Goal: Information Seeking & Learning: Get advice/opinions

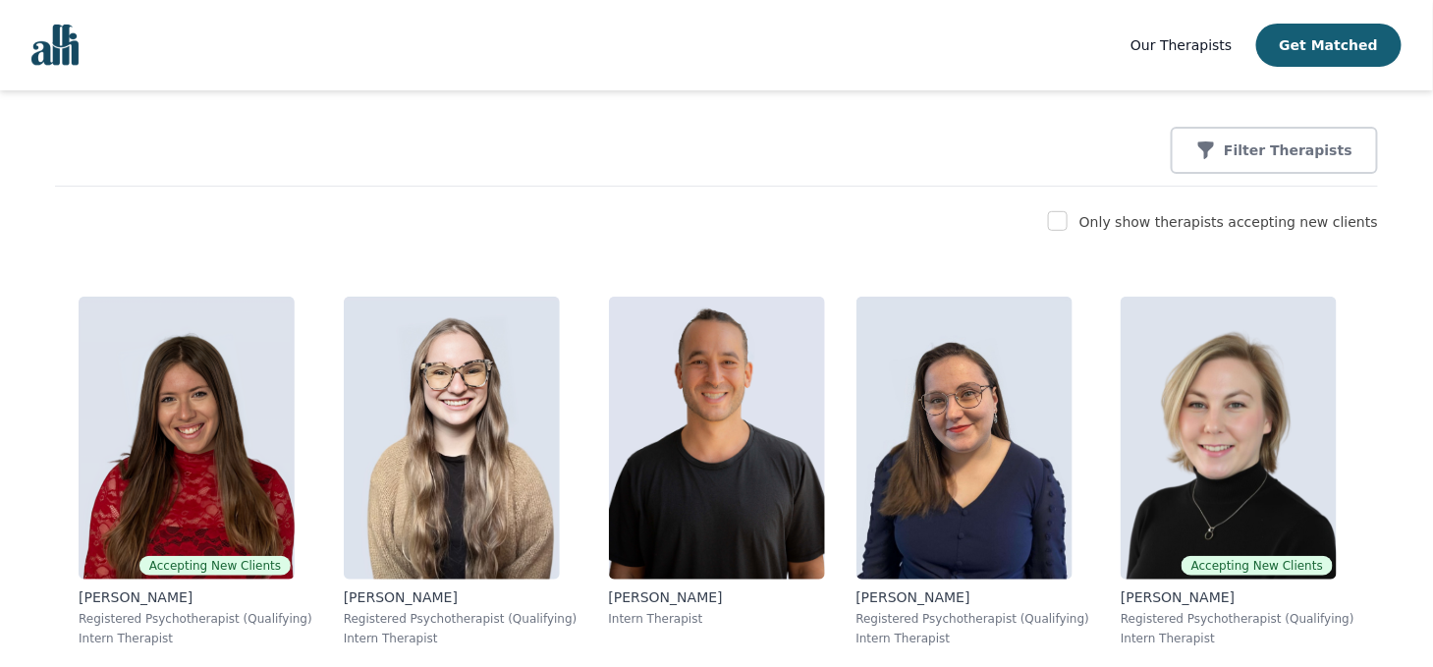
scroll to position [185, 0]
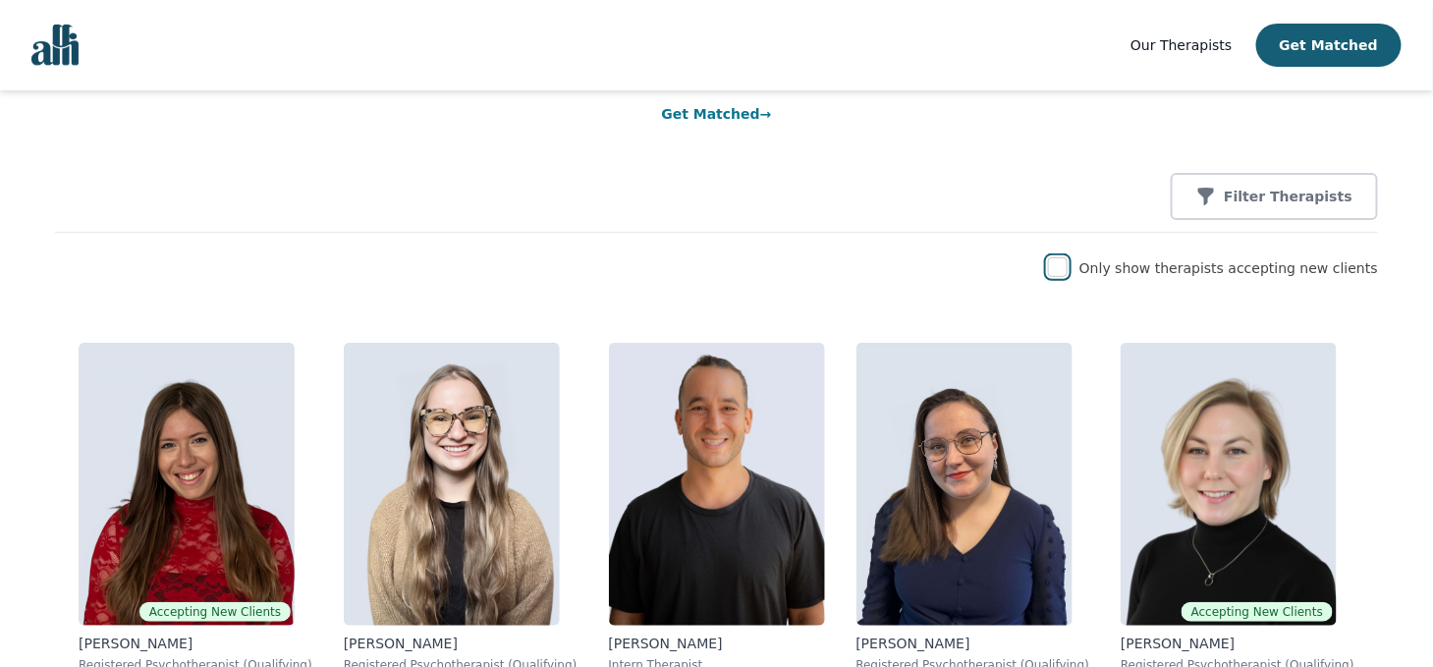
click at [1068, 269] on input "checkbox" at bounding box center [1058, 267] width 20 height 20
checkbox input "true"
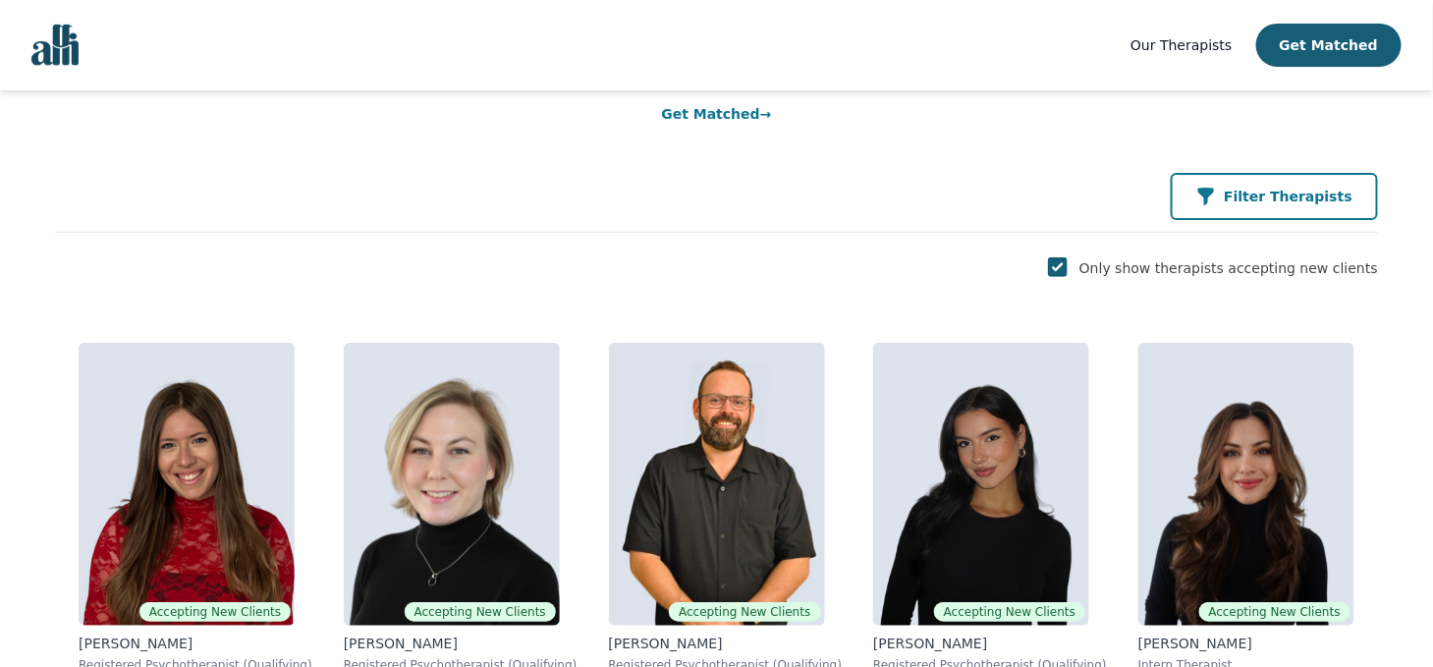
click at [1266, 196] on p "Filter Therapists" at bounding box center [1288, 197] width 129 height 20
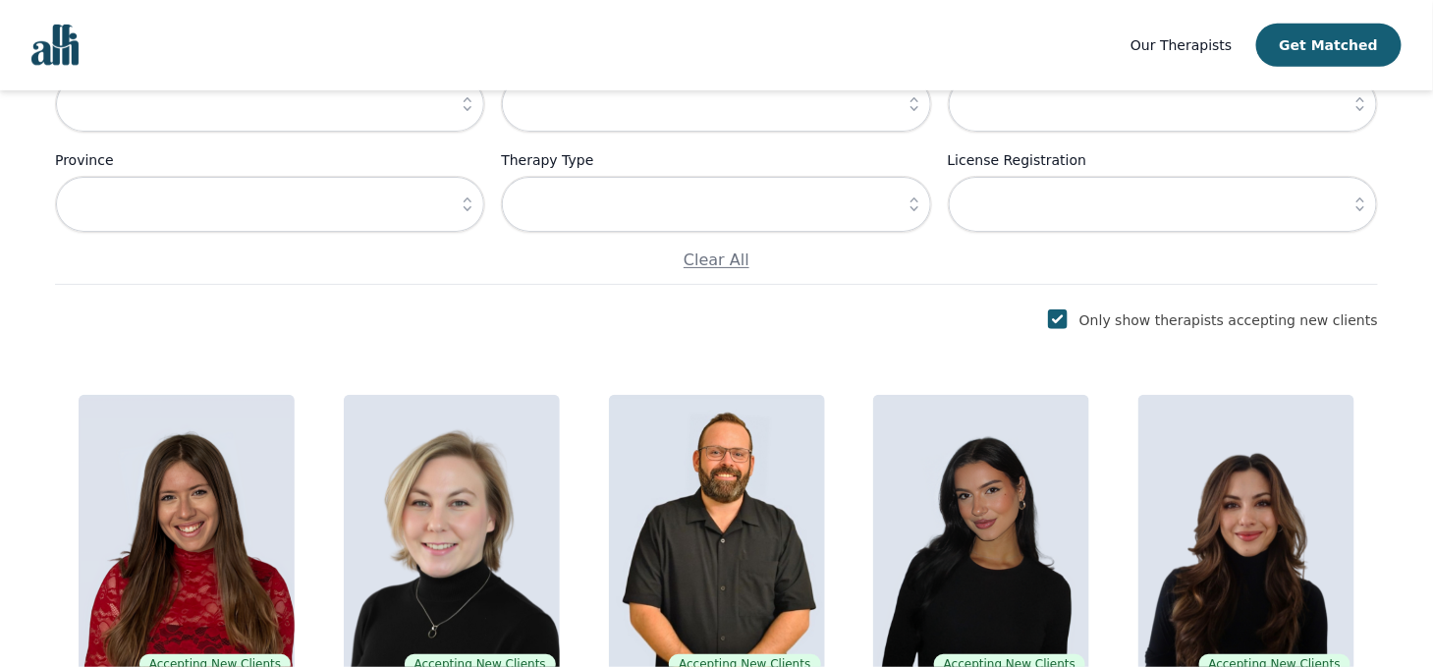
scroll to position [20, 0]
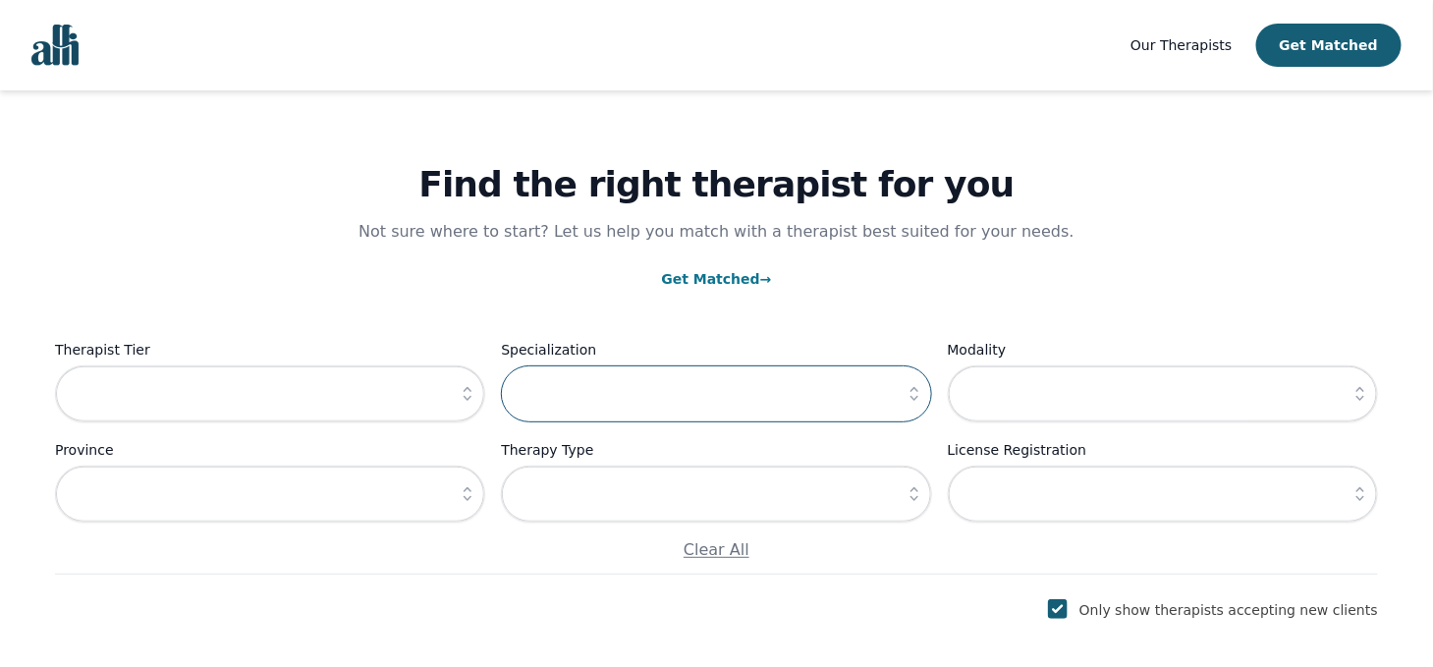
click at [702, 384] on input "text" at bounding box center [716, 393] width 430 height 57
click at [918, 394] on icon "button" at bounding box center [915, 394] width 20 height 20
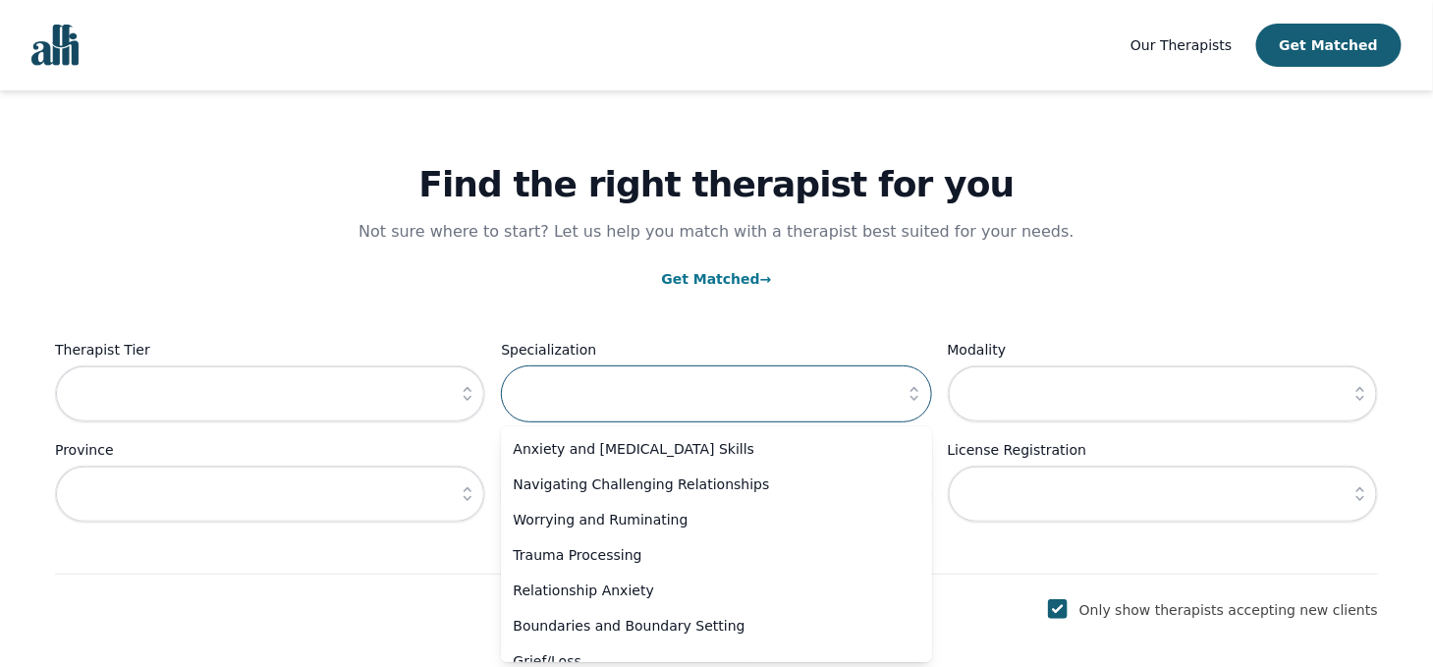
scroll to position [61, 0]
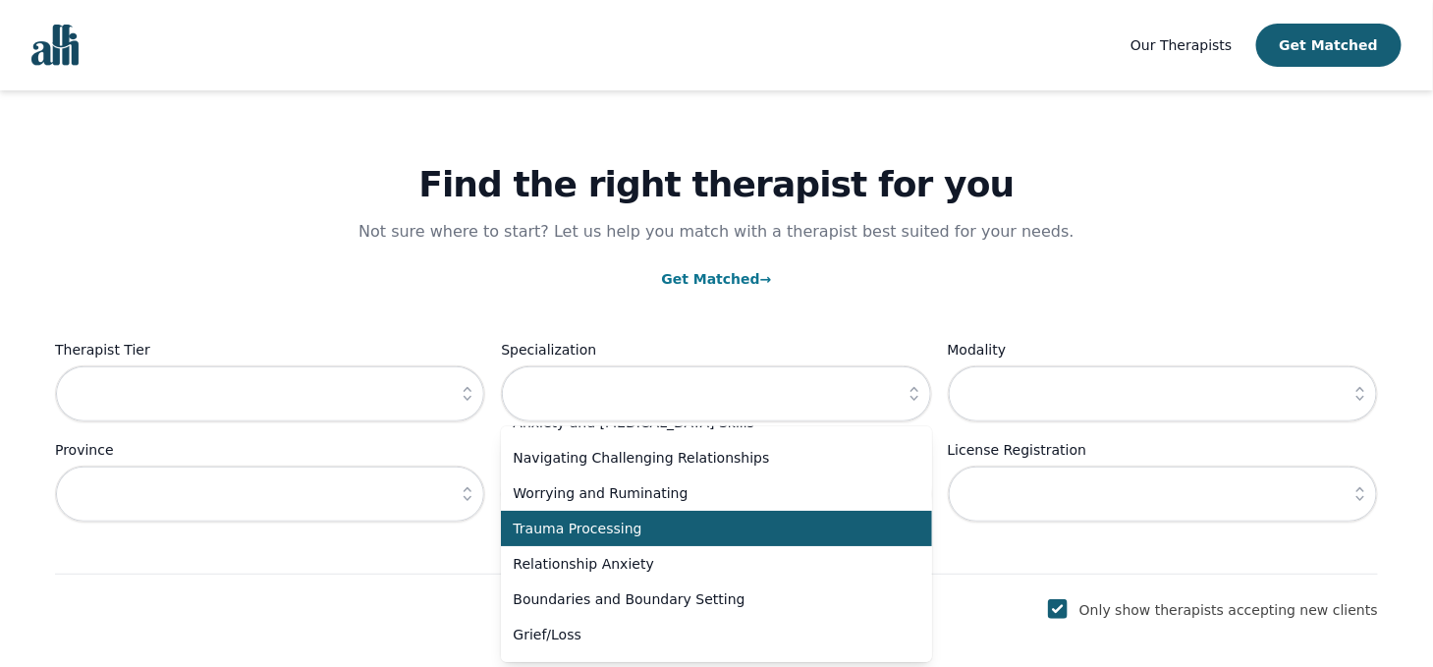
click at [599, 532] on span "Trauma Processing" at bounding box center [704, 529] width 383 height 20
type input "Trauma Processing"
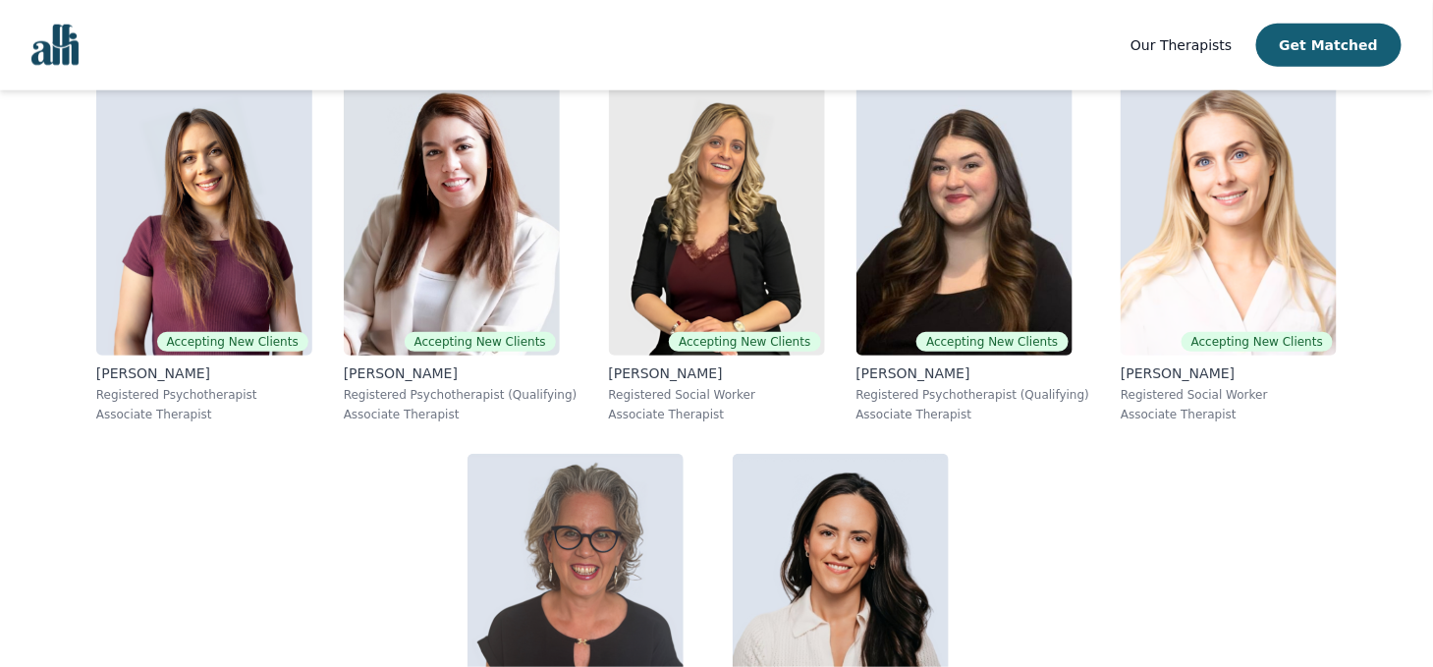
scroll to position [604, 0]
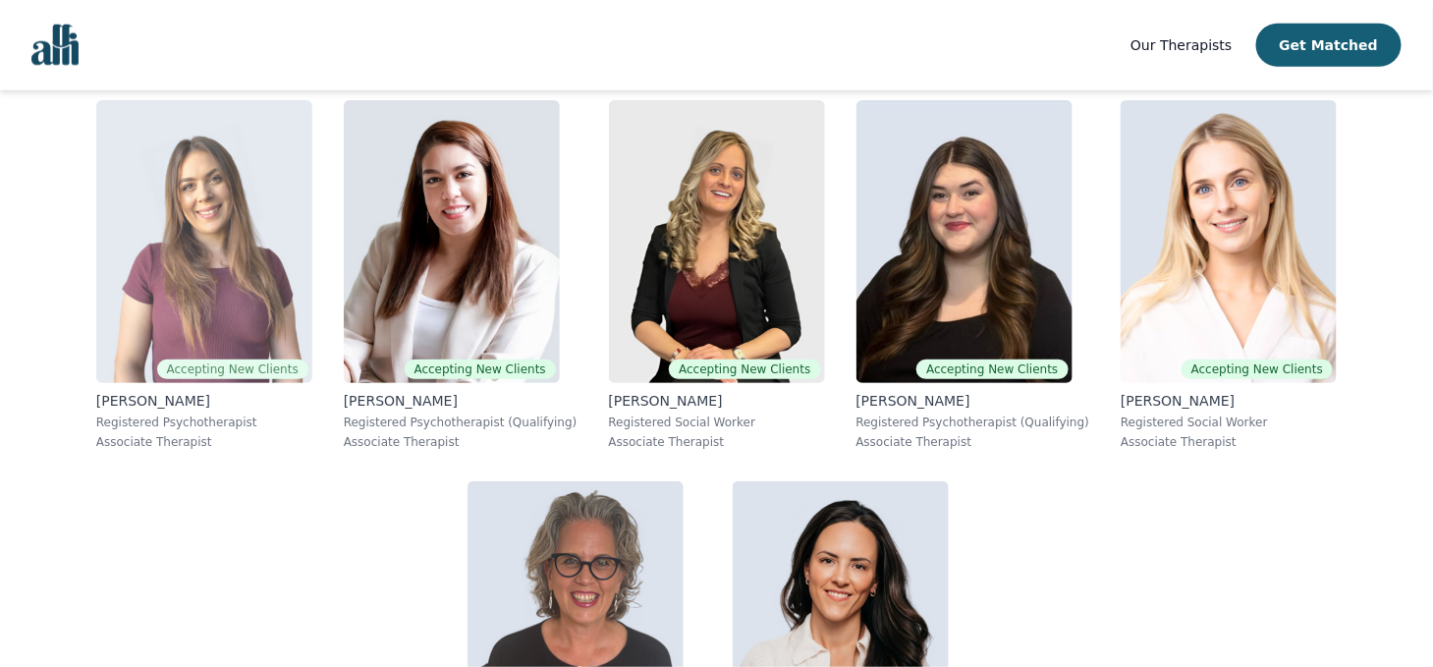
click at [307, 342] on img at bounding box center [204, 241] width 216 height 283
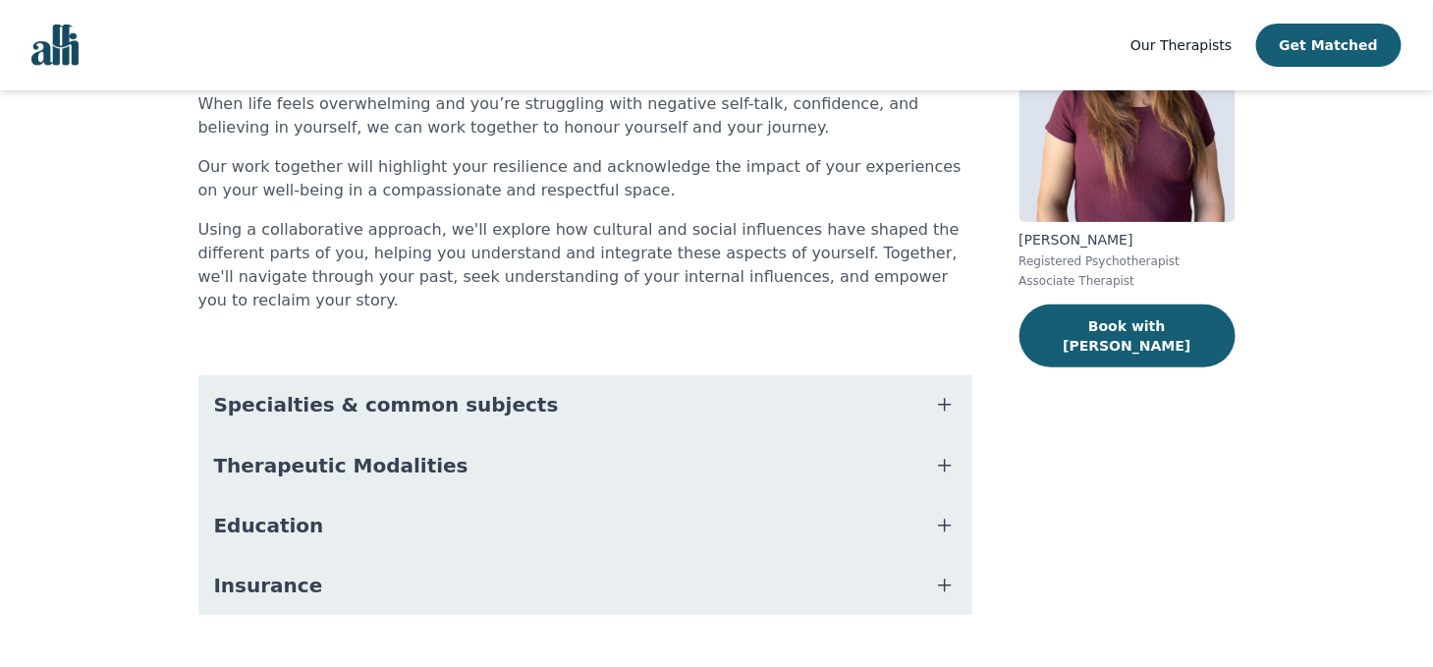
scroll to position [215, 0]
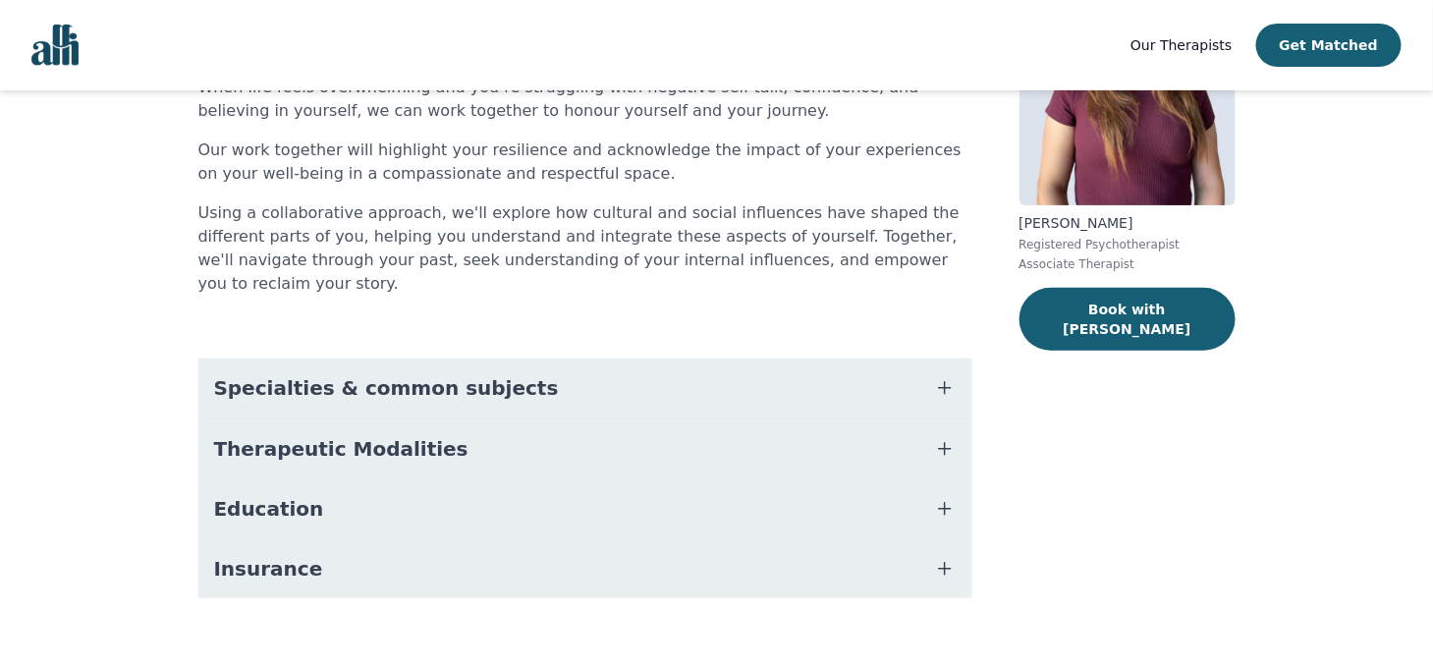
click at [258, 374] on span "Specialties & common subjects" at bounding box center [386, 388] width 345 height 28
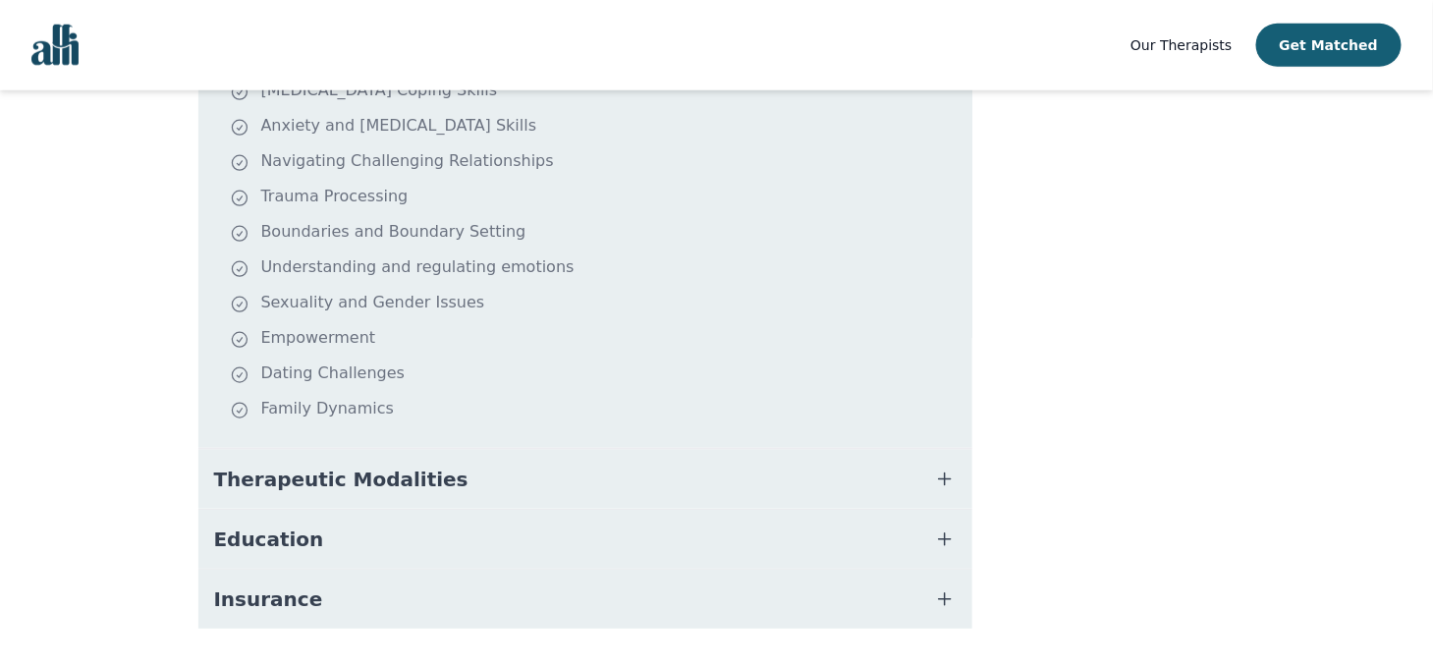
scroll to position [592, 0]
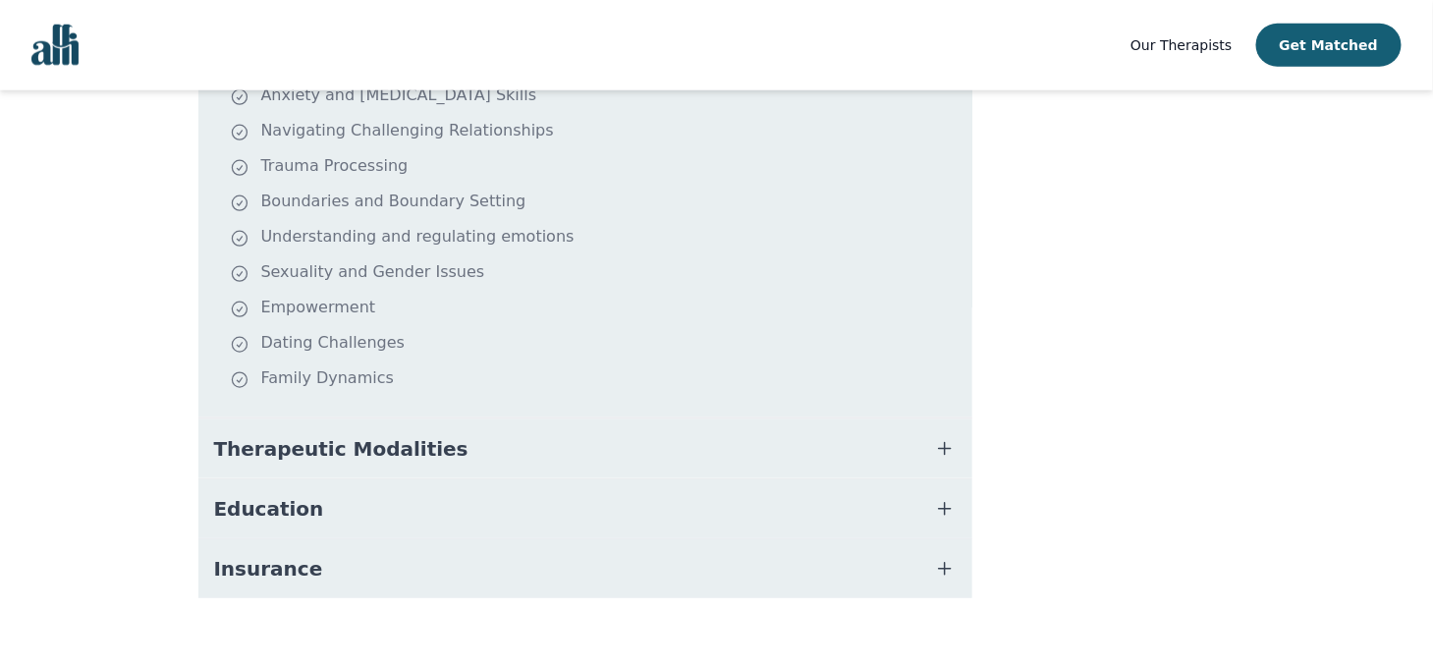
click at [240, 435] on span "Therapeutic Modalities" at bounding box center [341, 449] width 254 height 28
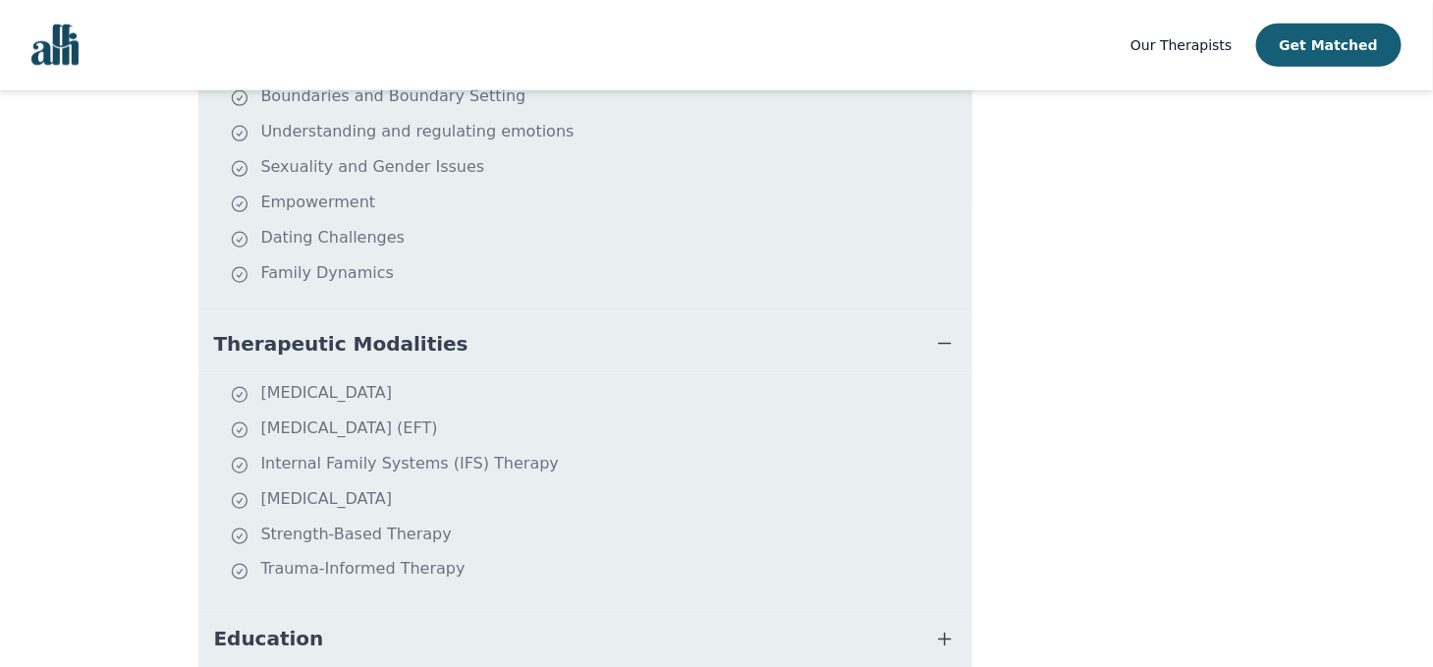
scroll to position [827, 0]
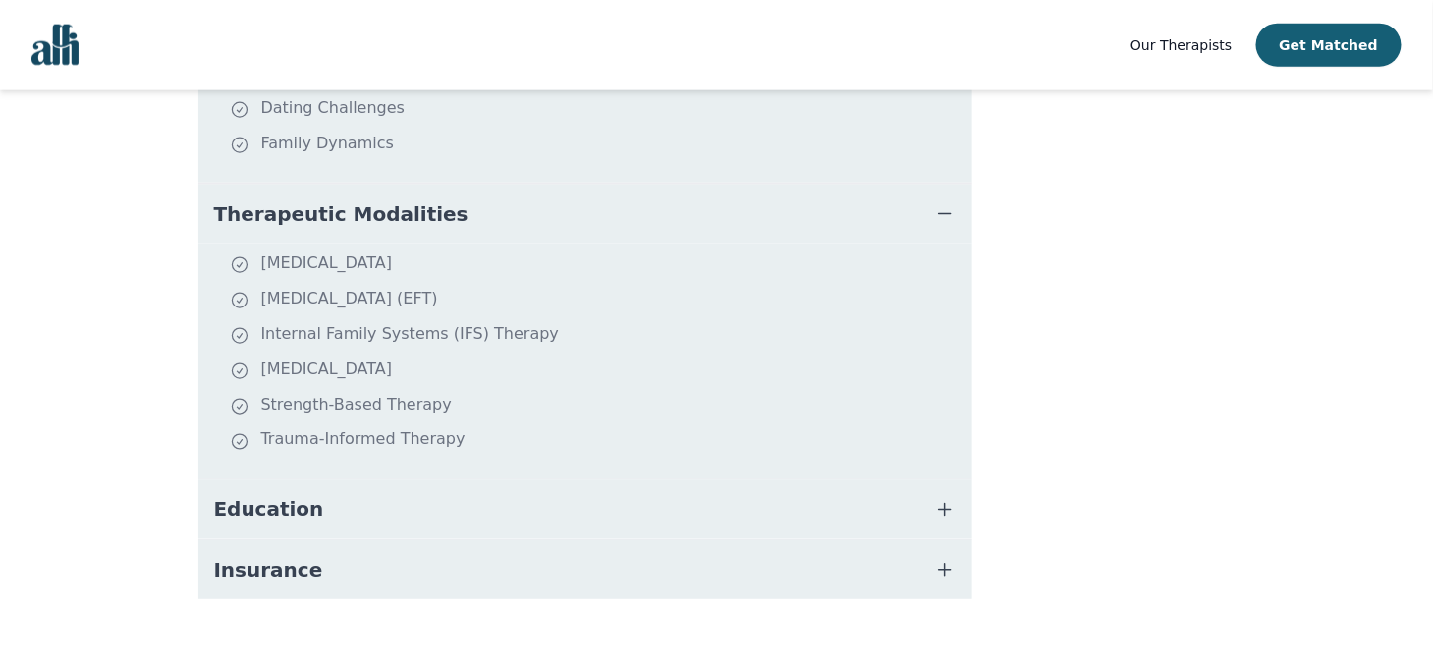
click at [240, 496] on span "Education" at bounding box center [269, 510] width 110 height 28
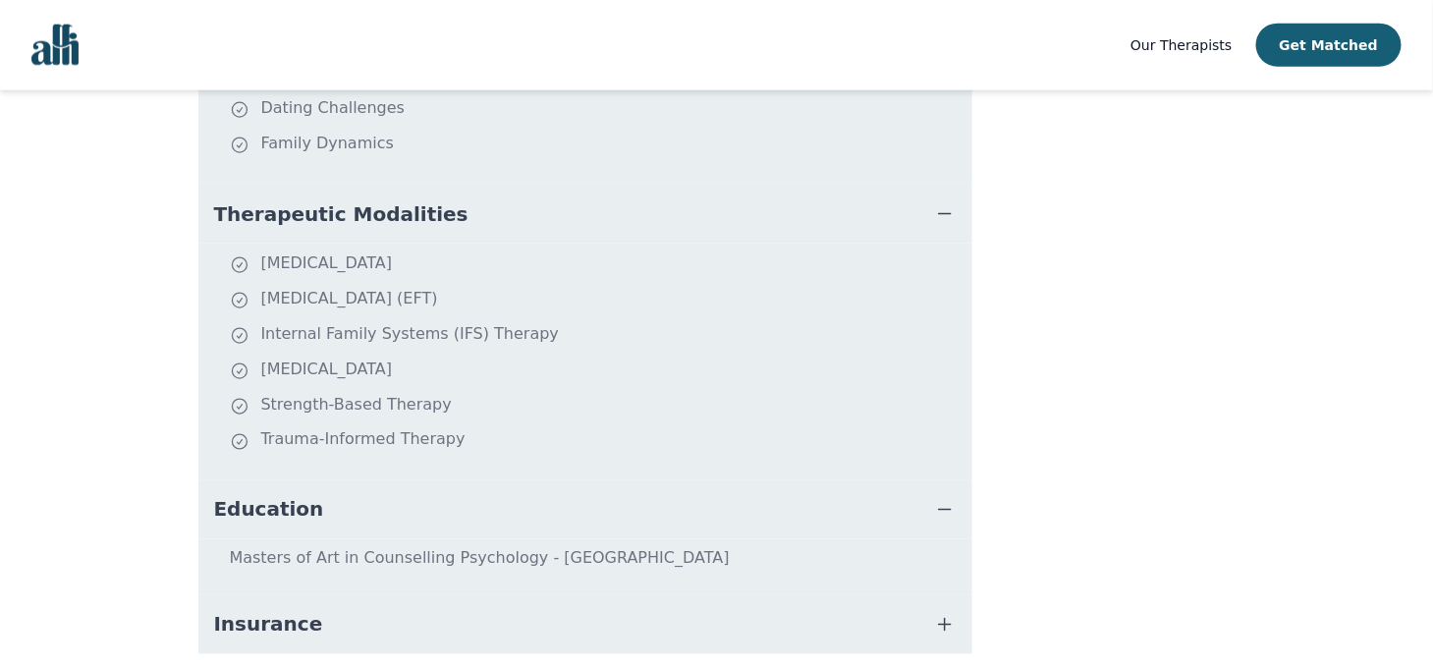
click at [228, 612] on span "Insurance" at bounding box center [268, 625] width 109 height 28
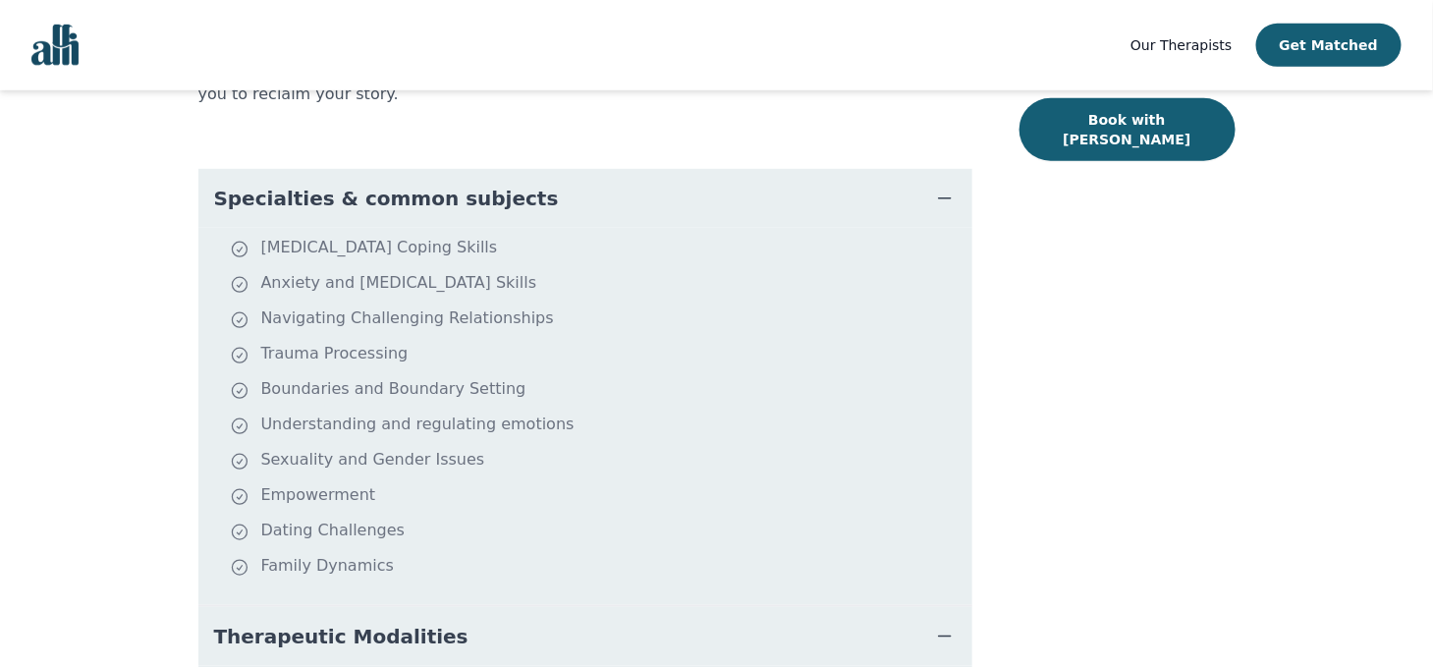
scroll to position [0, 0]
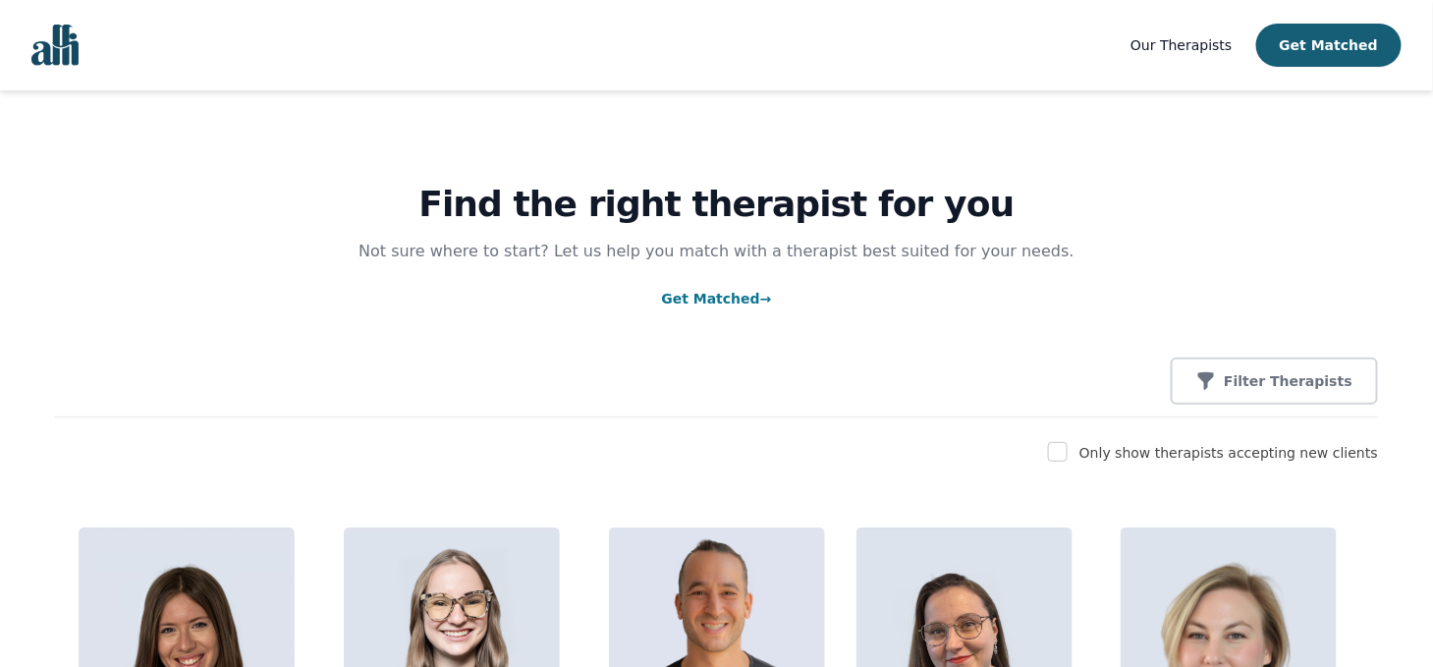
scroll to position [604, 0]
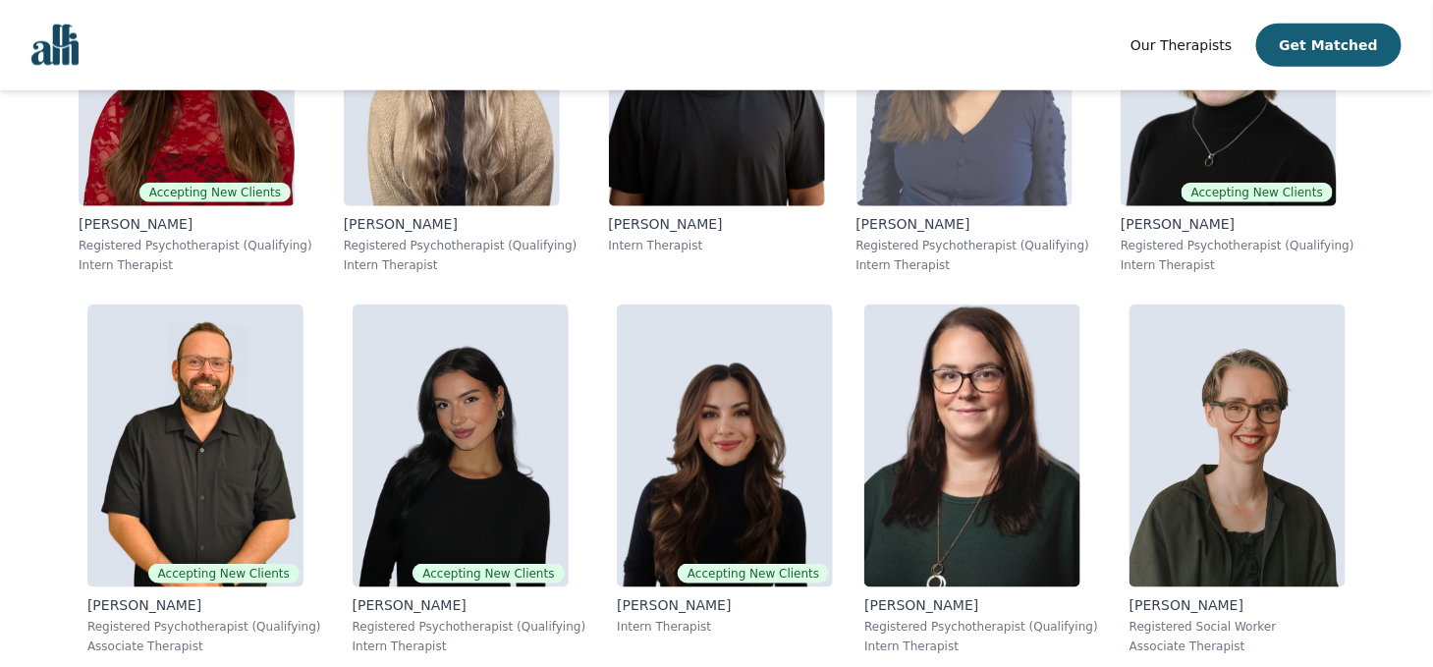
click at [932, 187] on img at bounding box center [965, 64] width 216 height 283
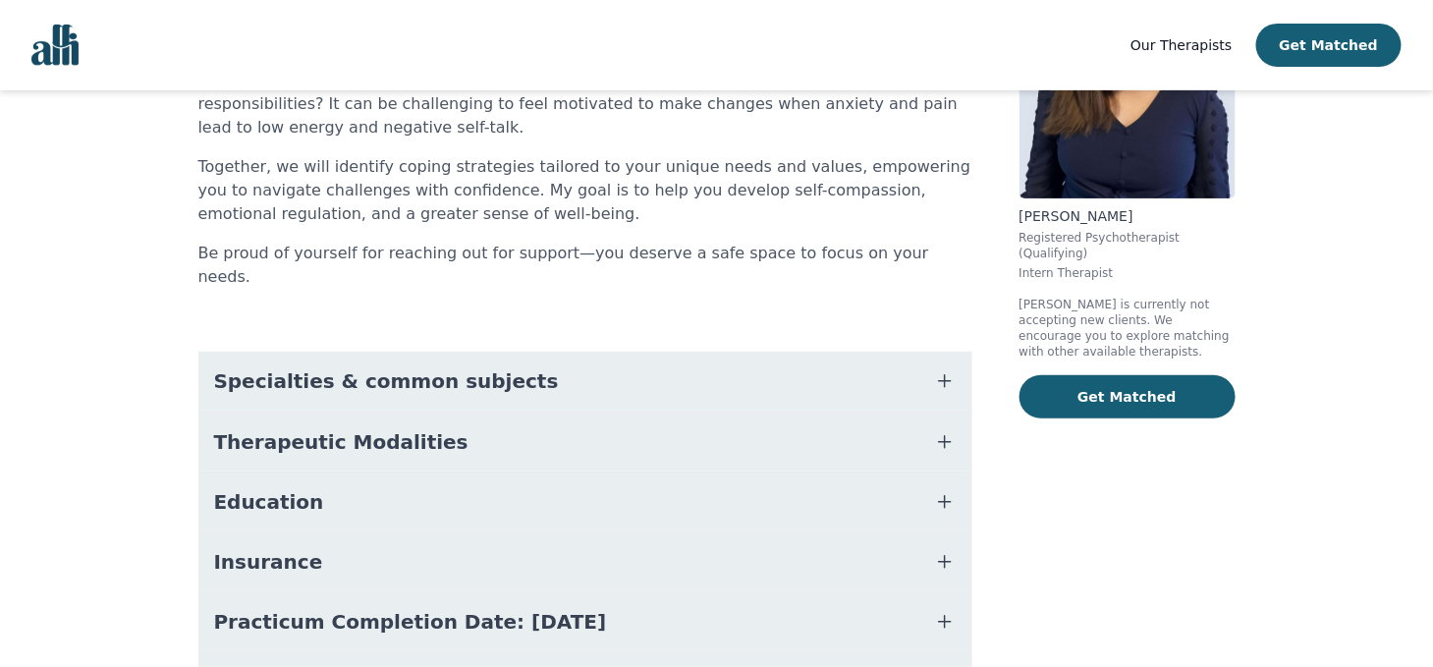
scroll to position [334, 0]
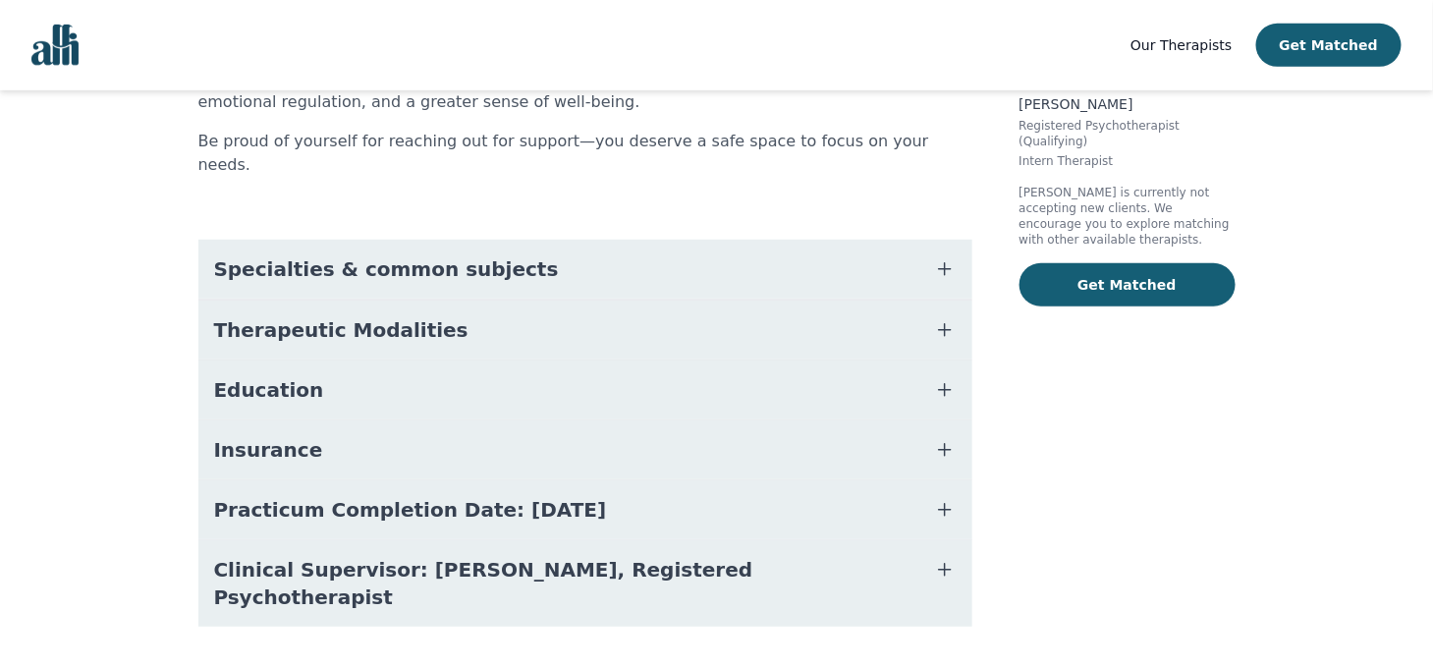
click at [503, 312] on button "Therapeutic Modalities" at bounding box center [585, 330] width 774 height 59
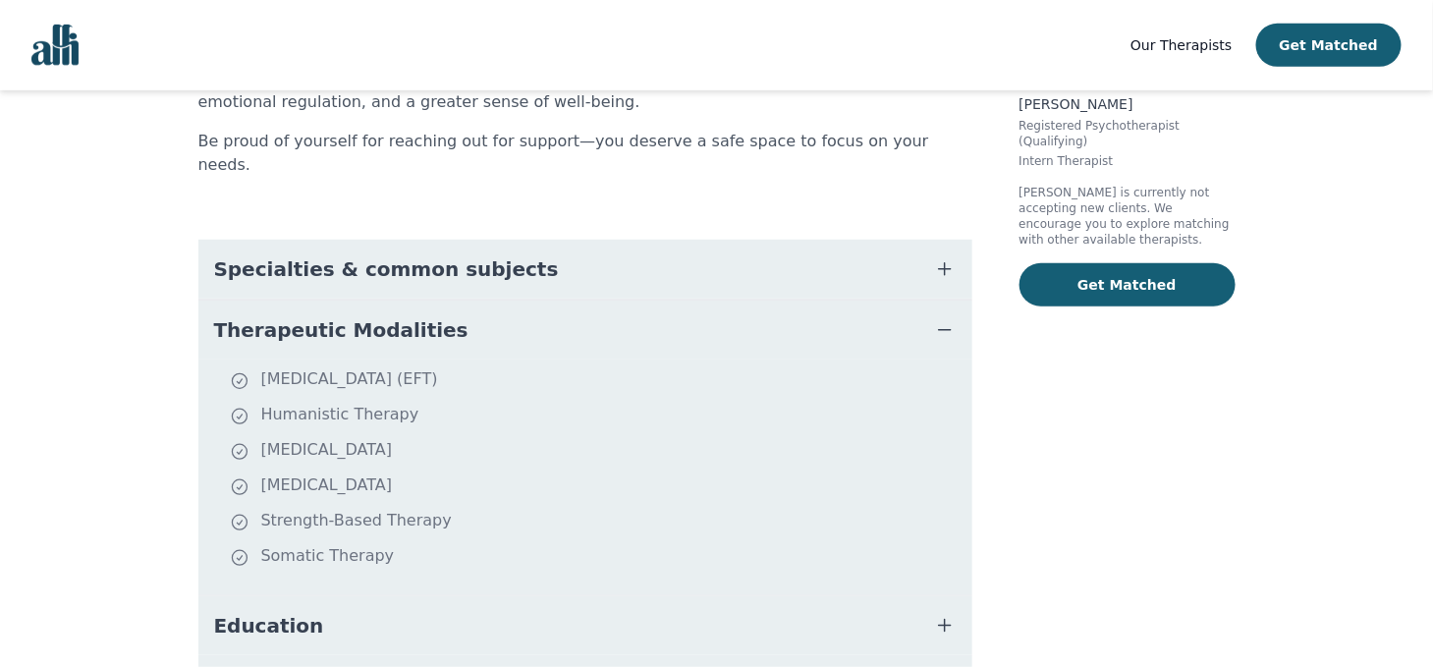
click at [433, 255] on span "Specialties & common subjects" at bounding box center [386, 269] width 345 height 28
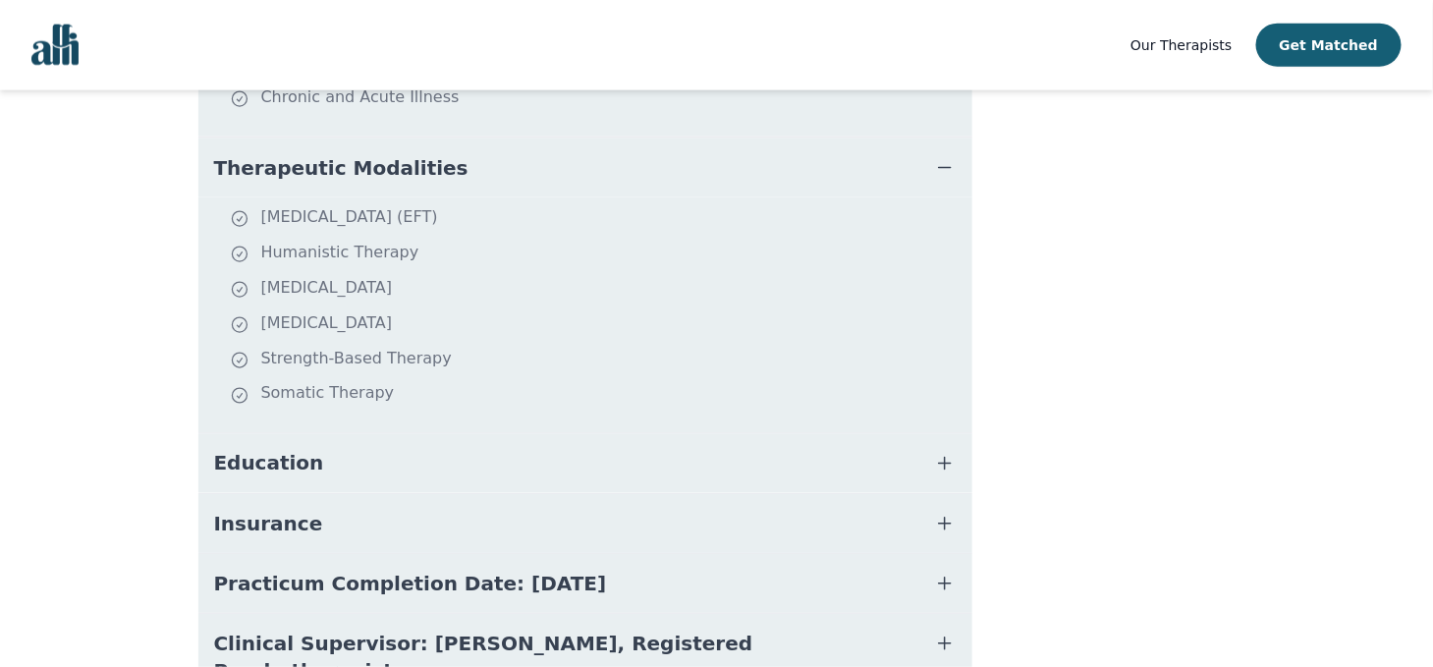
scroll to position [930, 0]
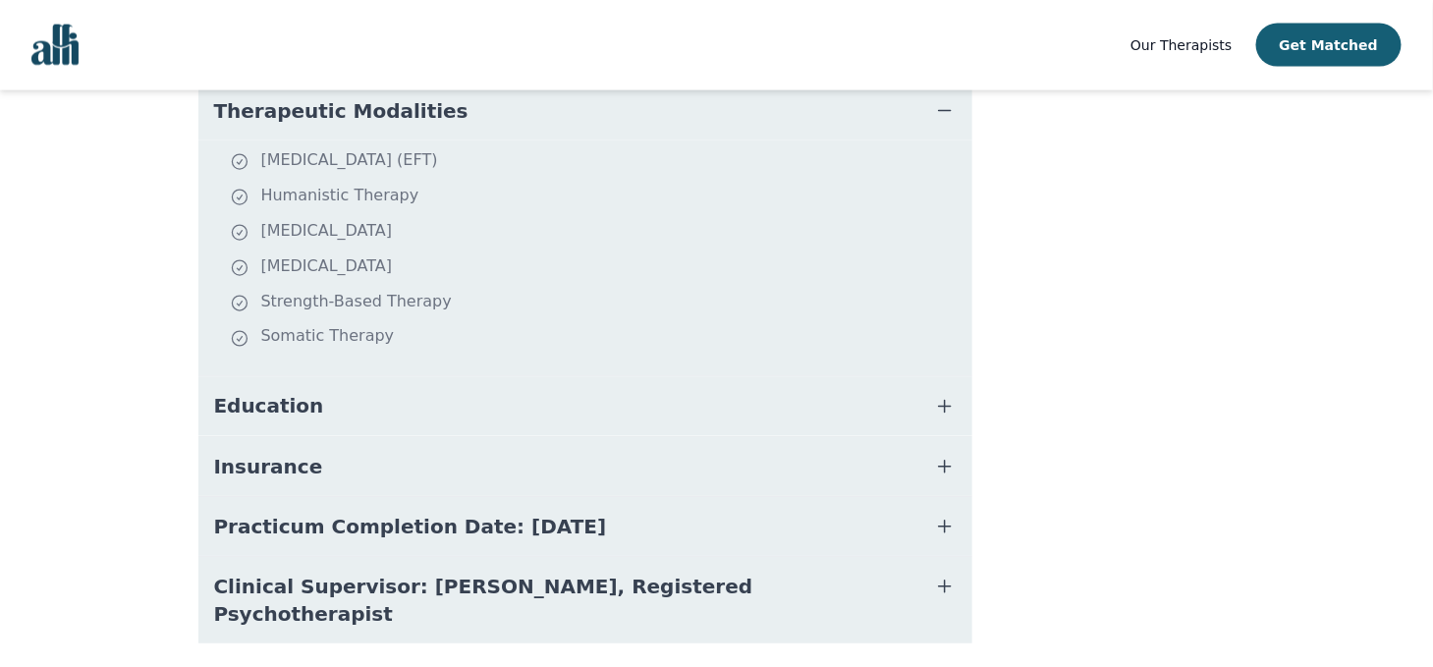
click at [217, 453] on span "Insurance" at bounding box center [268, 467] width 109 height 28
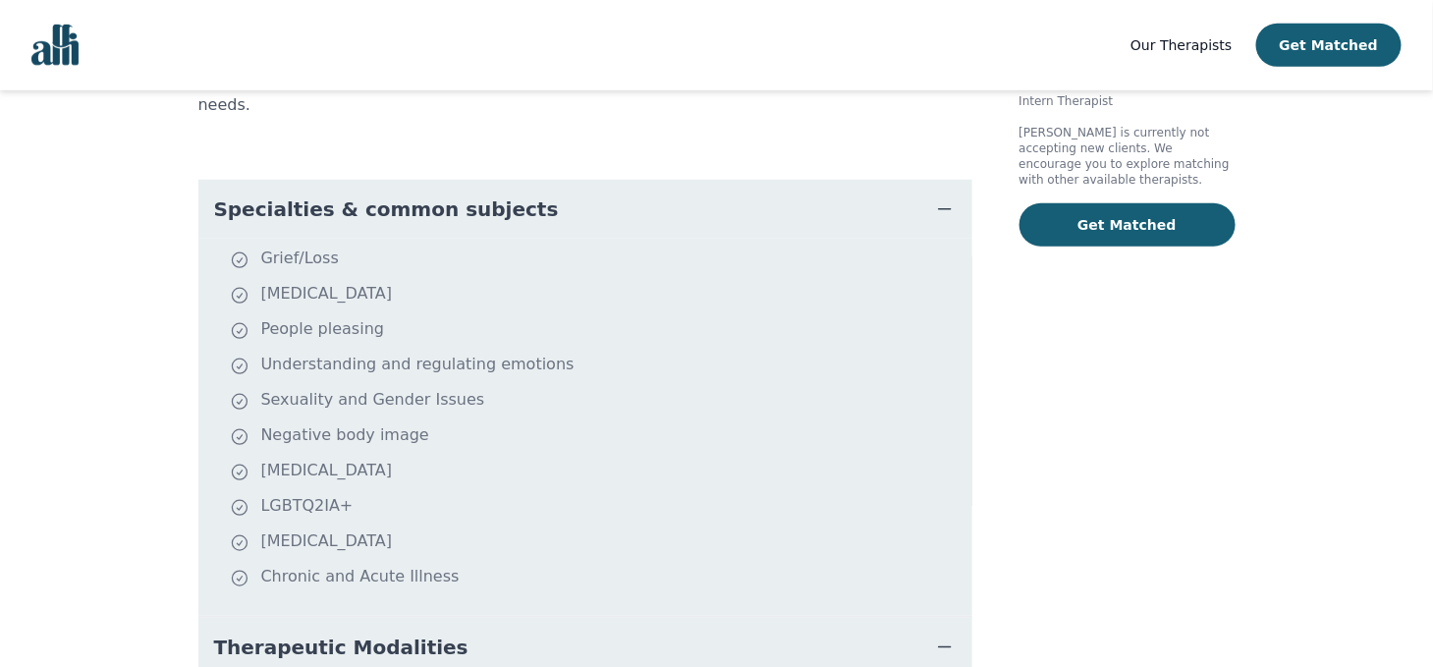
scroll to position [0, 0]
